Goal: Check status: Check status

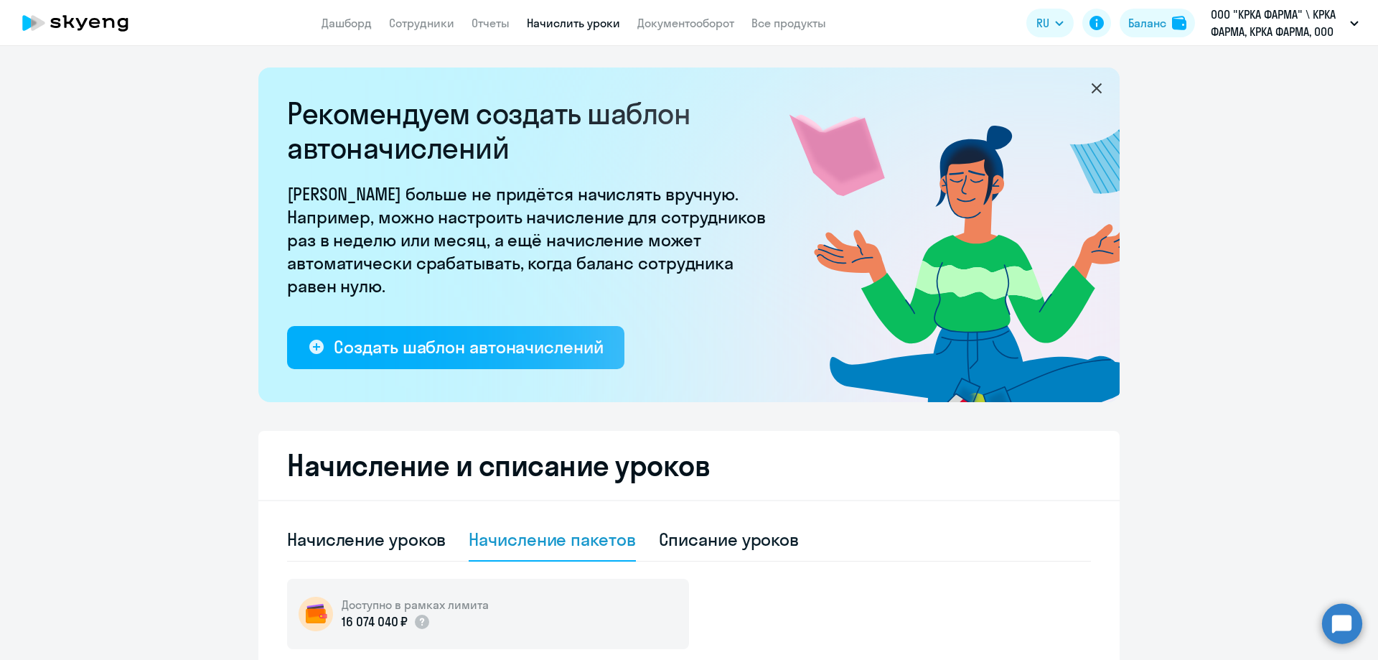
select select "10"
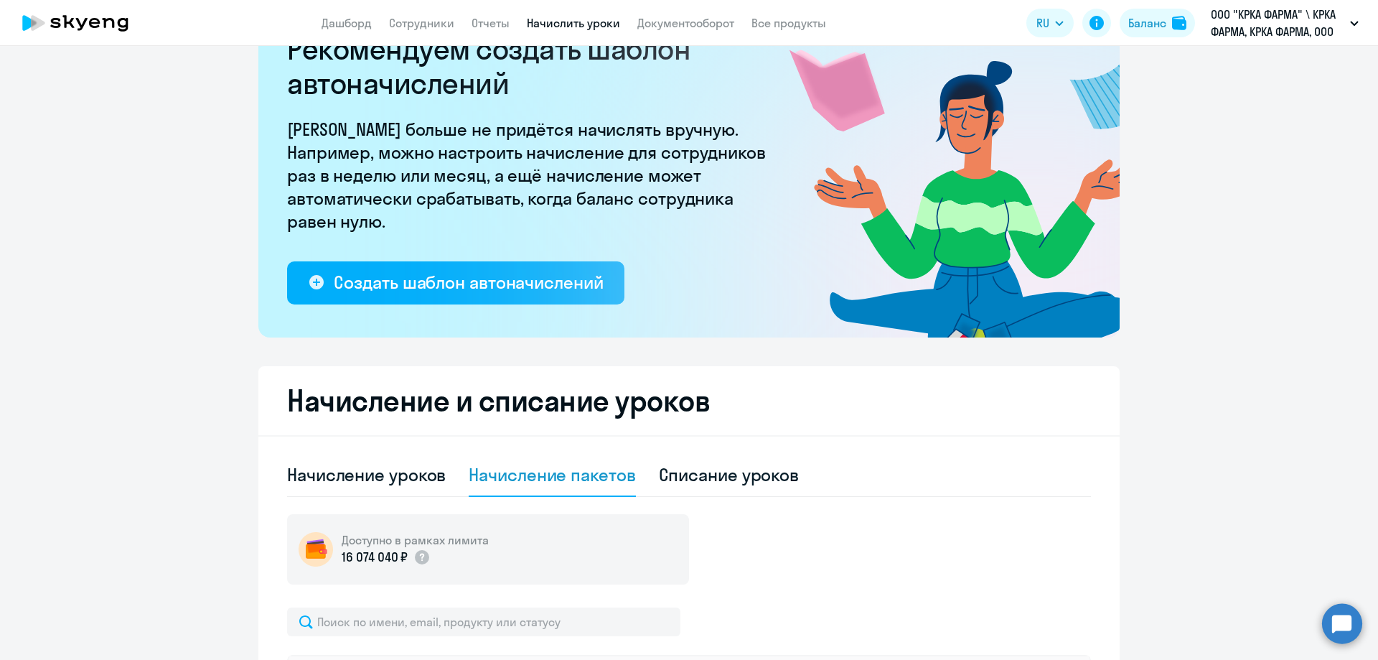
scroll to position [37, 0]
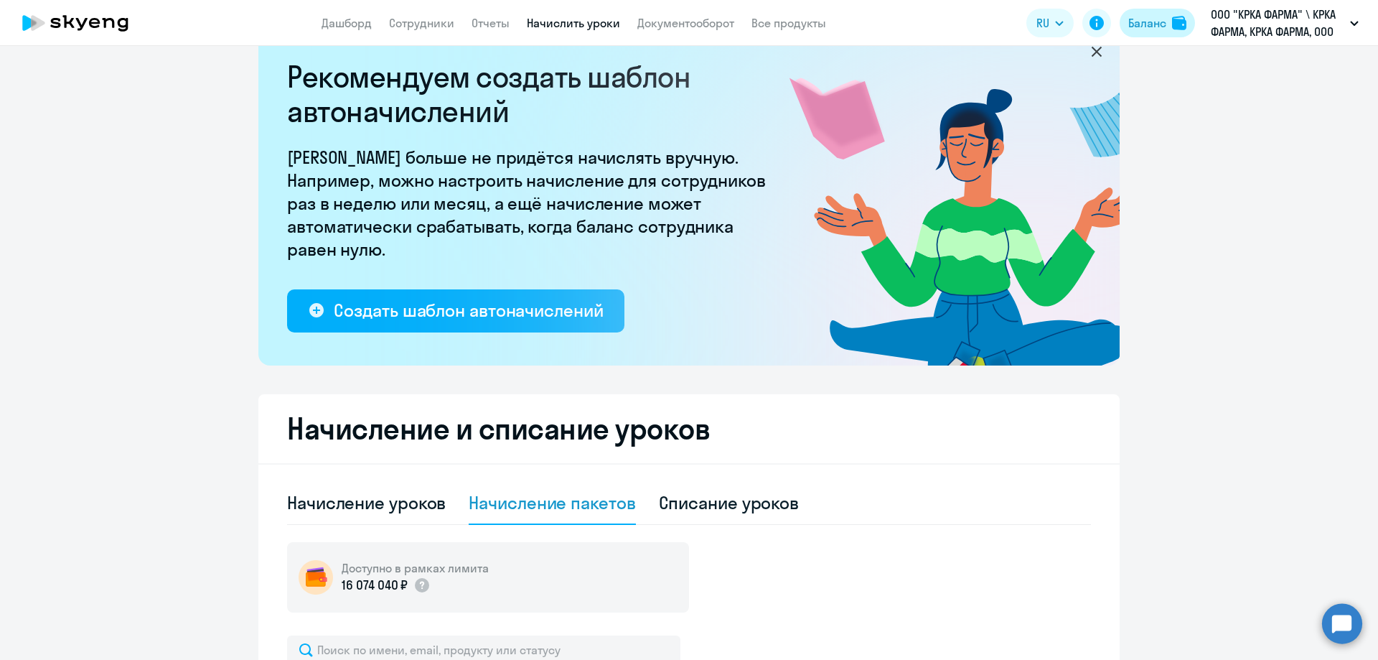
click at [1148, 24] on div "Баланс" at bounding box center [1147, 22] width 38 height 17
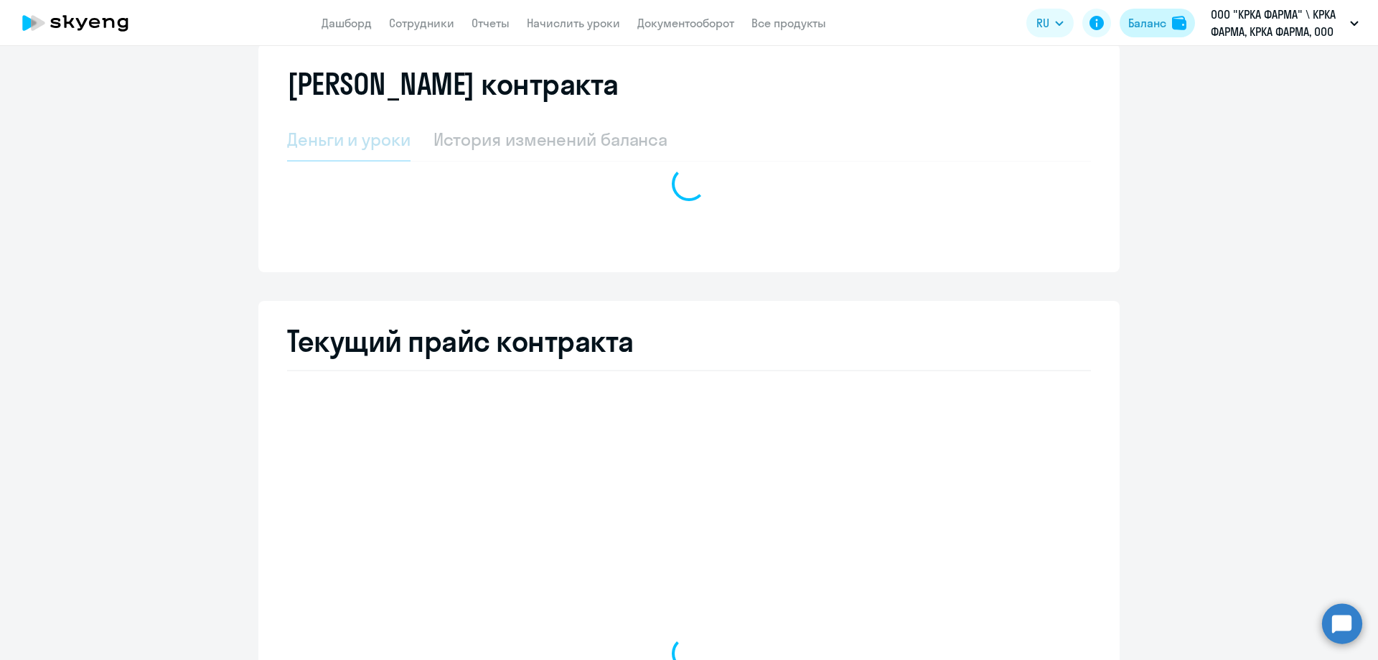
select select "english_adult_not_native_speaker"
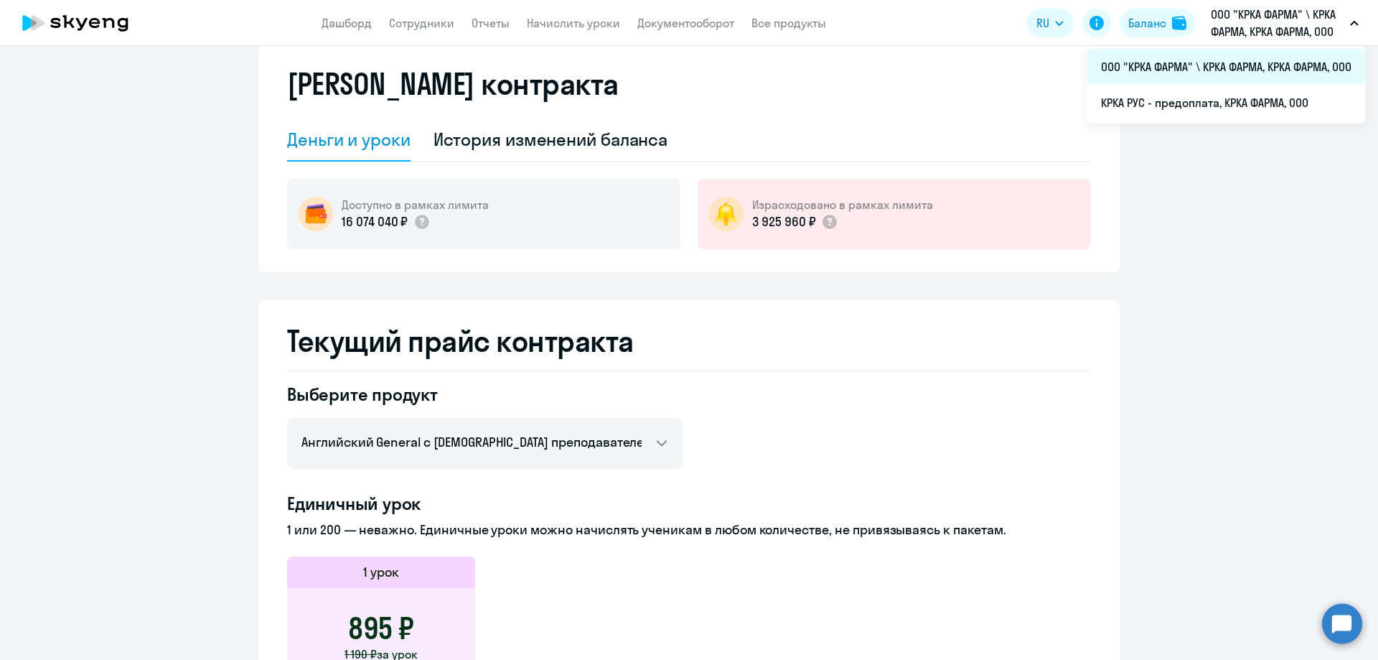
click at [1225, 68] on li "ООО "КРКА ФАРМА" \ КРКА ФАРМА, КРКА ФАРМА, ООО" at bounding box center [1226, 67] width 279 height 36
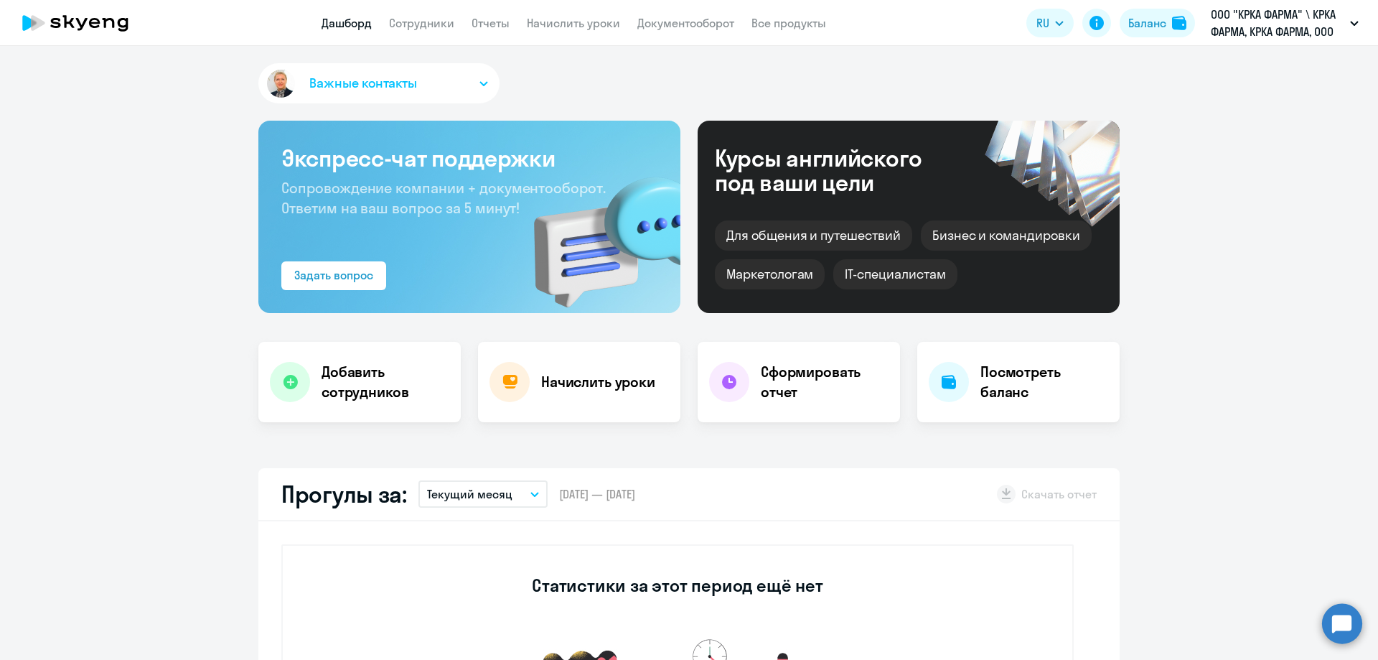
select select "30"
click at [1153, 24] on div "Баланс" at bounding box center [1147, 22] width 38 height 17
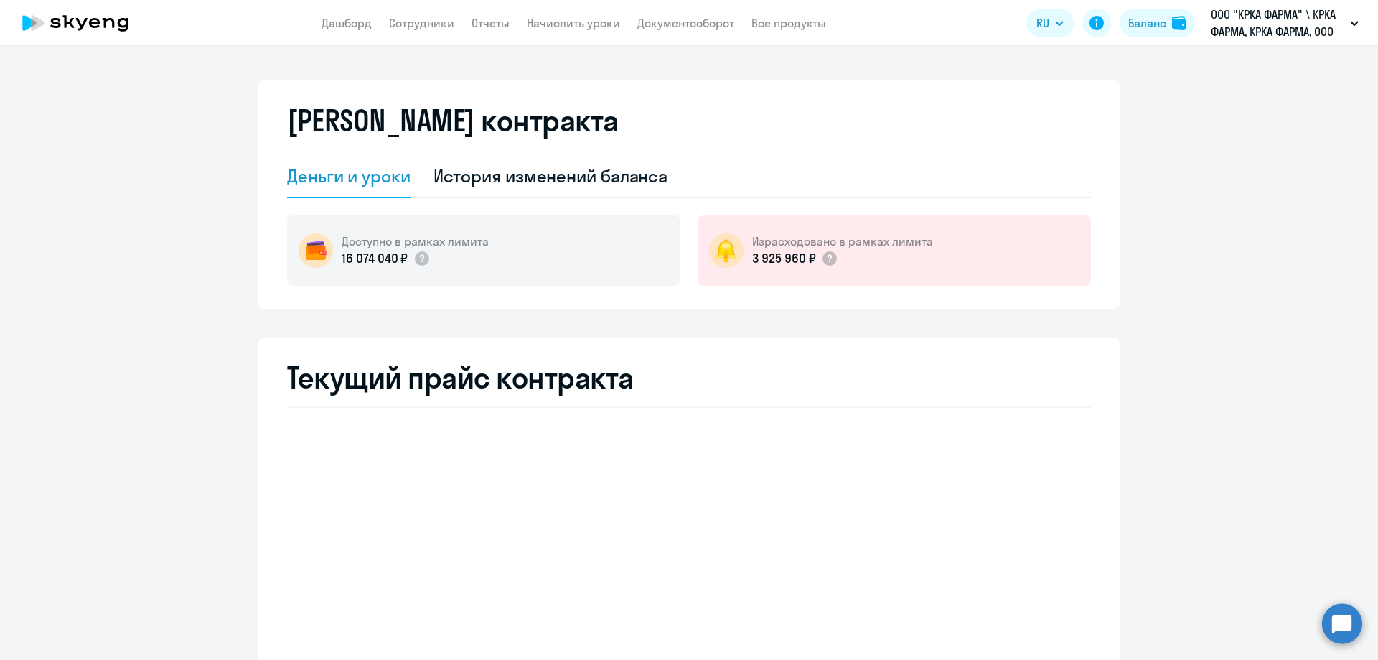
select select "english_adult_not_native_speaker"
